Goal: Check status: Check status

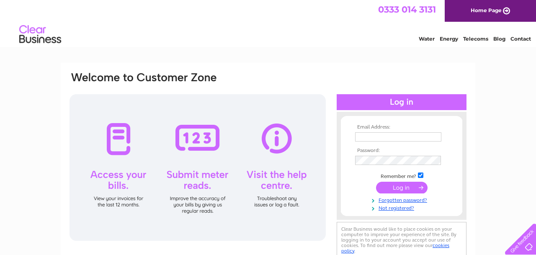
type input "[EMAIL_ADDRESS][DOMAIN_NAME]"
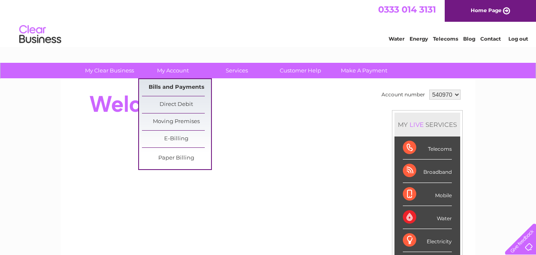
click at [162, 86] on link "Bills and Payments" at bounding box center [176, 87] width 69 height 17
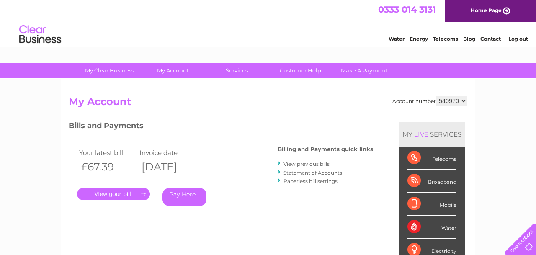
click at [112, 194] on link "." at bounding box center [113, 194] width 73 height 12
